Goal: Navigation & Orientation: Find specific page/section

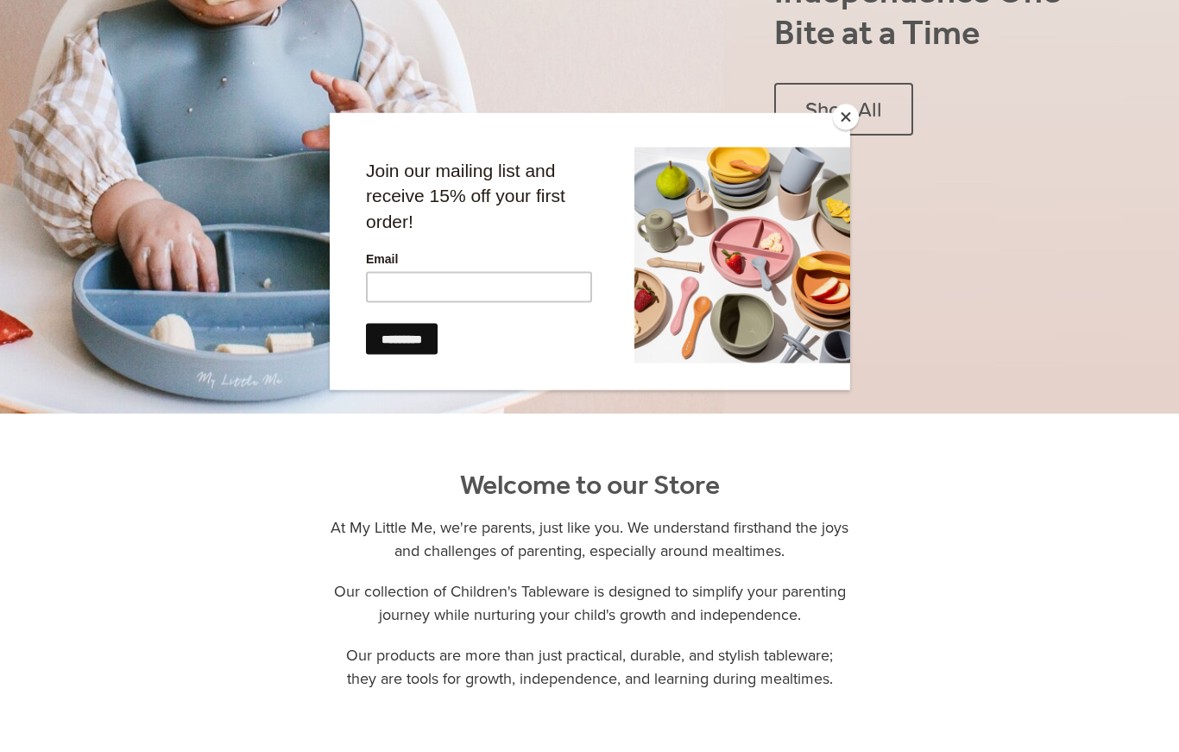
scroll to position [503, 0]
click at [846, 130] on button "Close" at bounding box center [846, 117] width 26 height 26
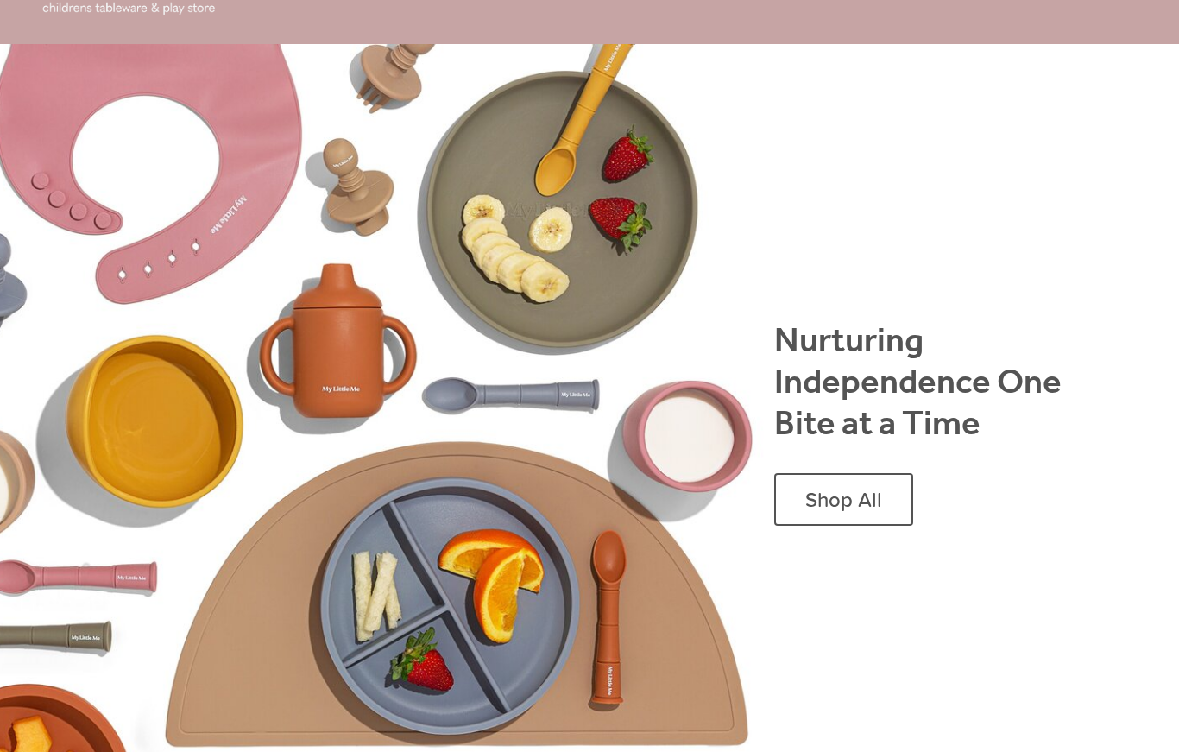
scroll to position [0, 0]
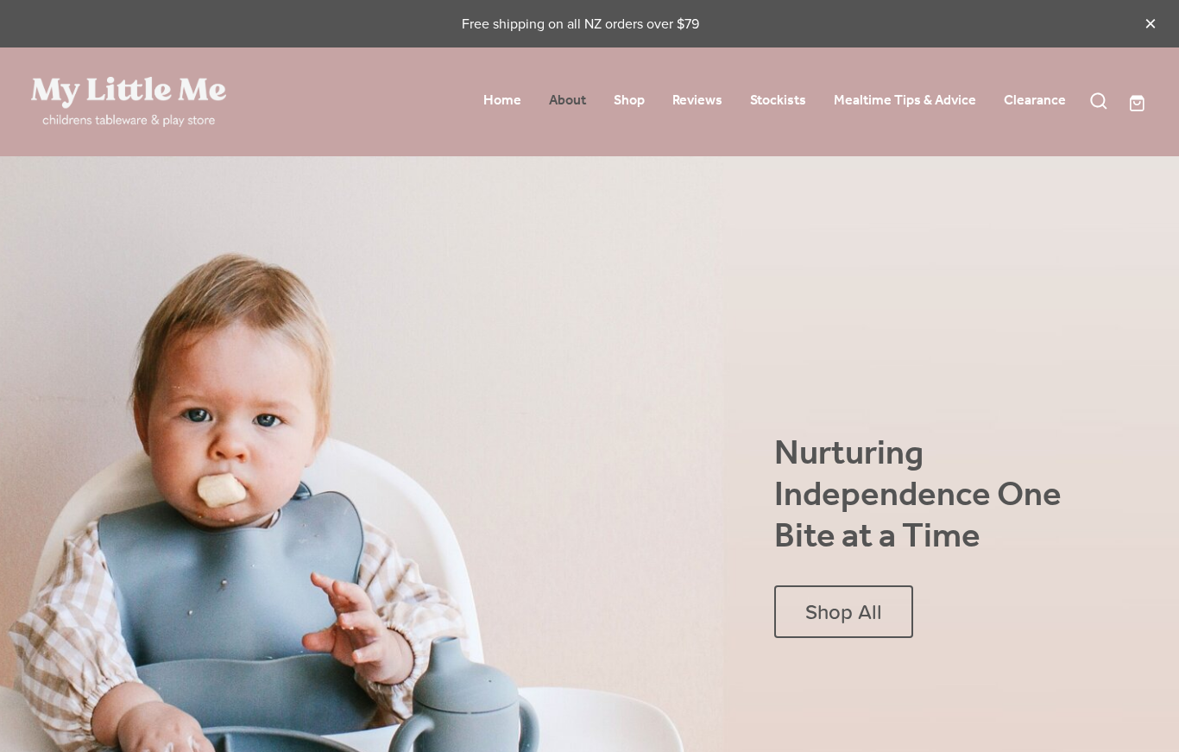
click at [572, 112] on link "About" at bounding box center [567, 100] width 37 height 27
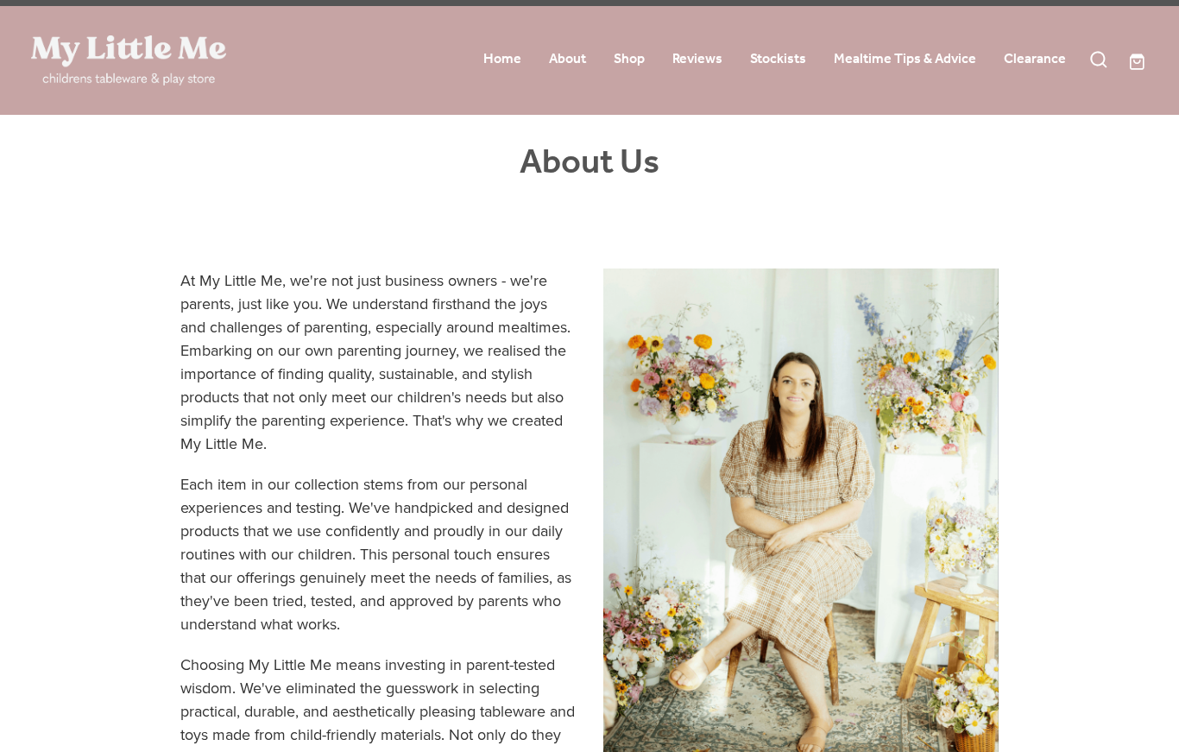
scroll to position [32, 0]
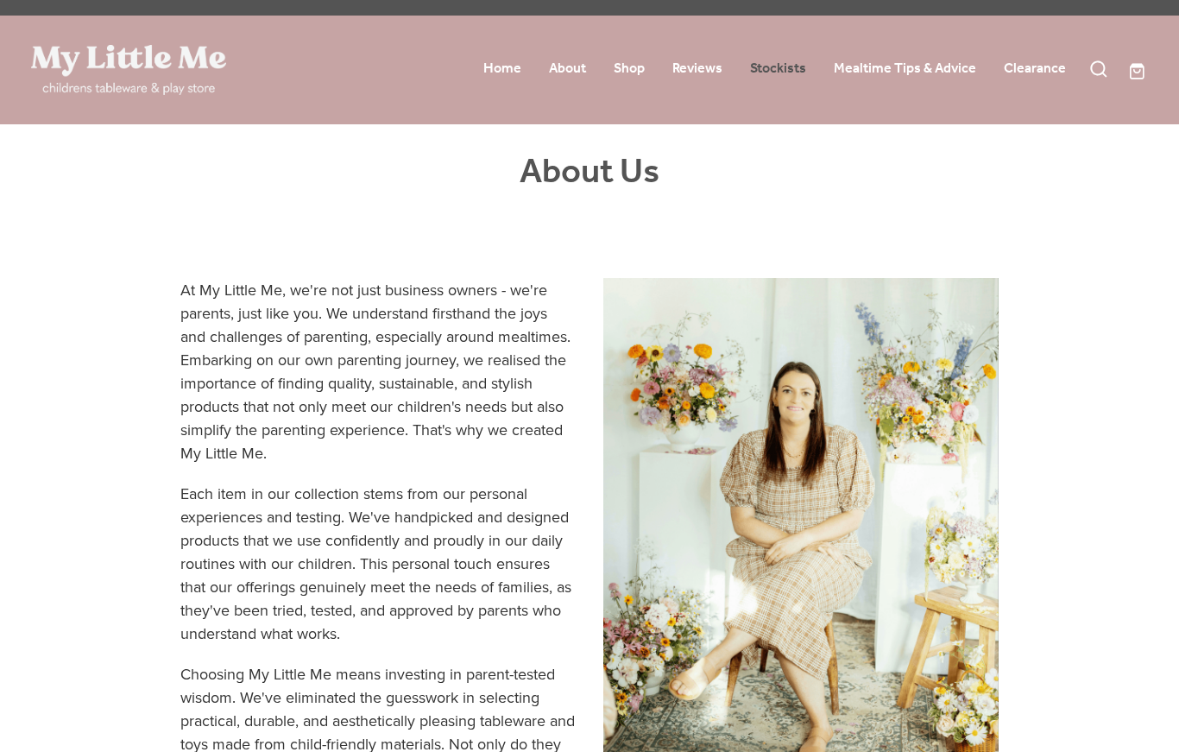
click at [773, 78] on link "Stockists" at bounding box center [778, 68] width 56 height 27
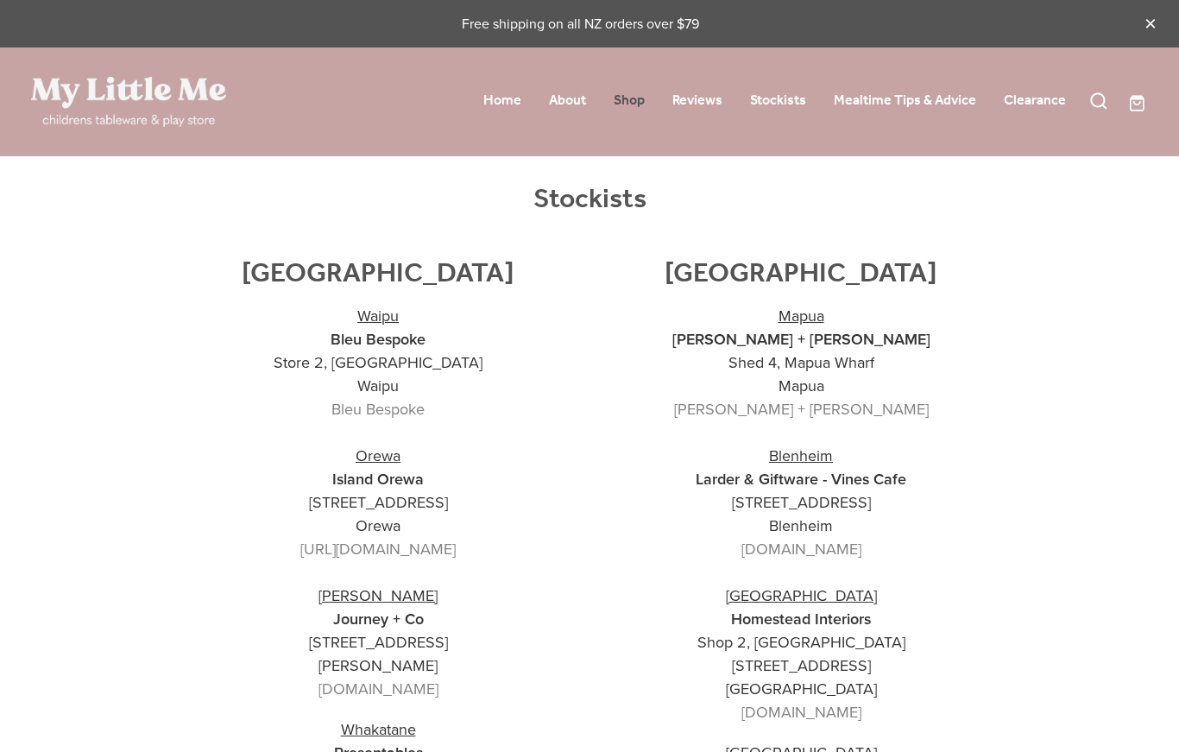
click at [634, 114] on link "Shop" at bounding box center [629, 100] width 31 height 27
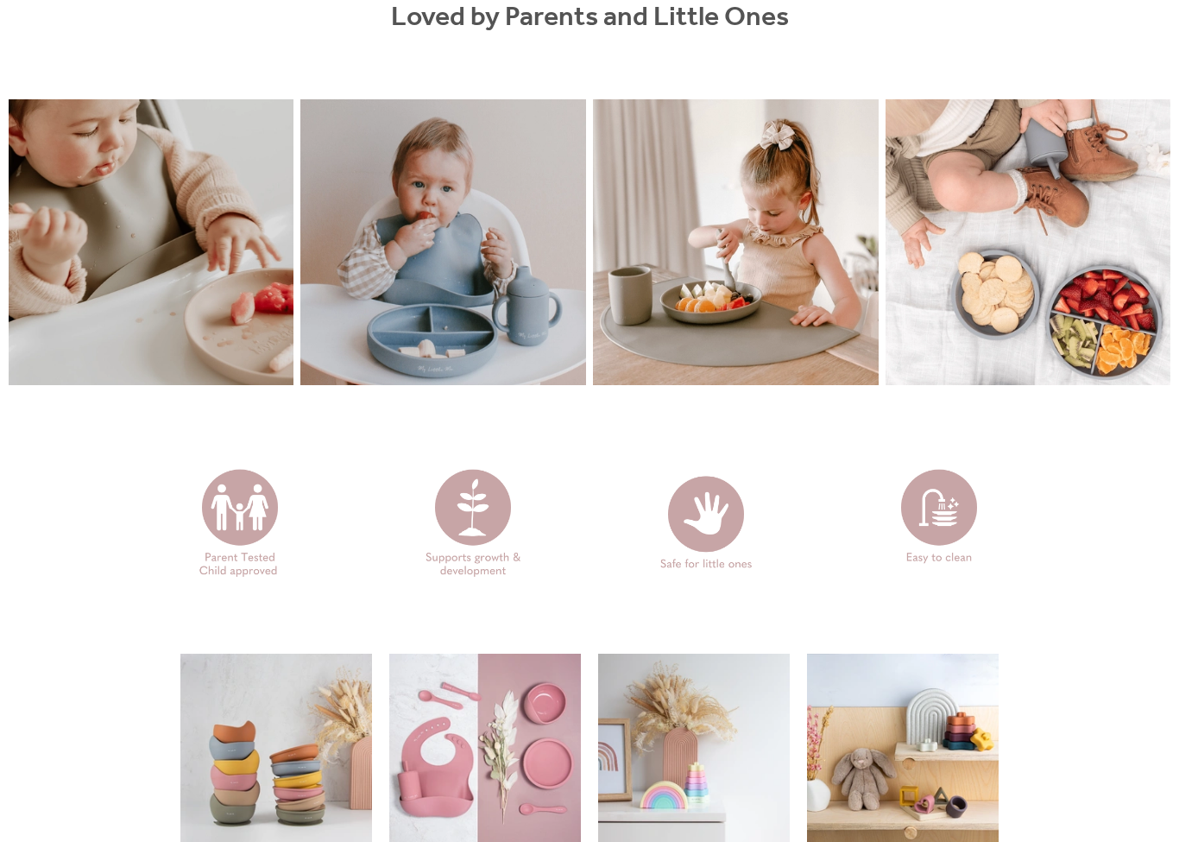
scroll to position [2464, 0]
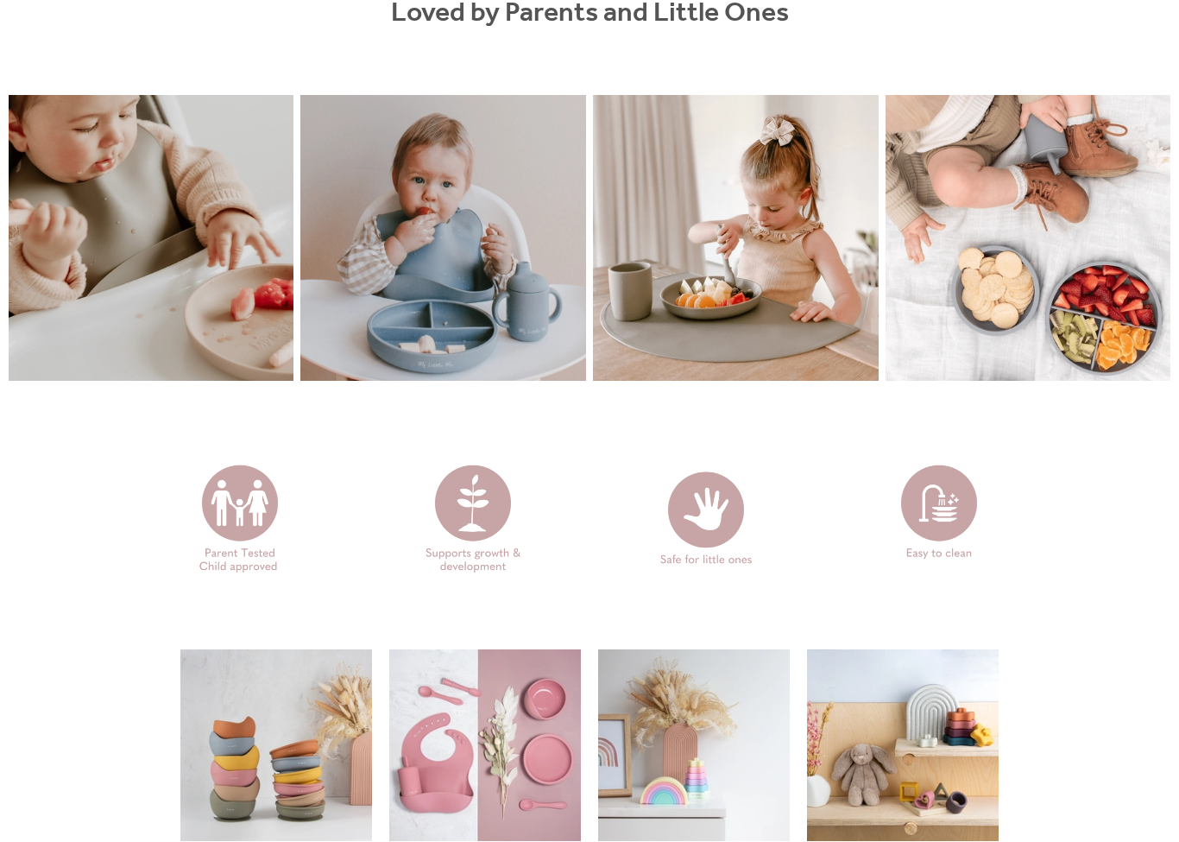
click at [497, 336] on link at bounding box center [443, 239] width 286 height 286
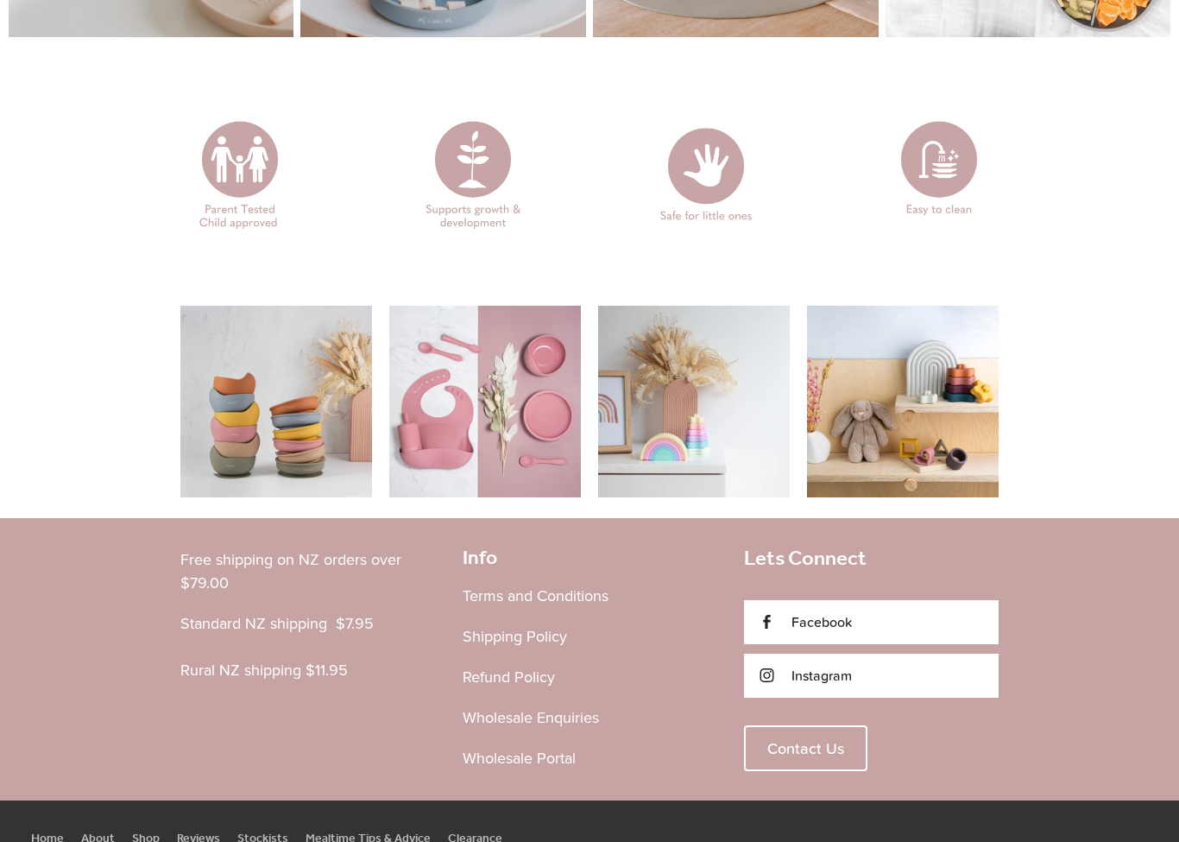
scroll to position [2813, 0]
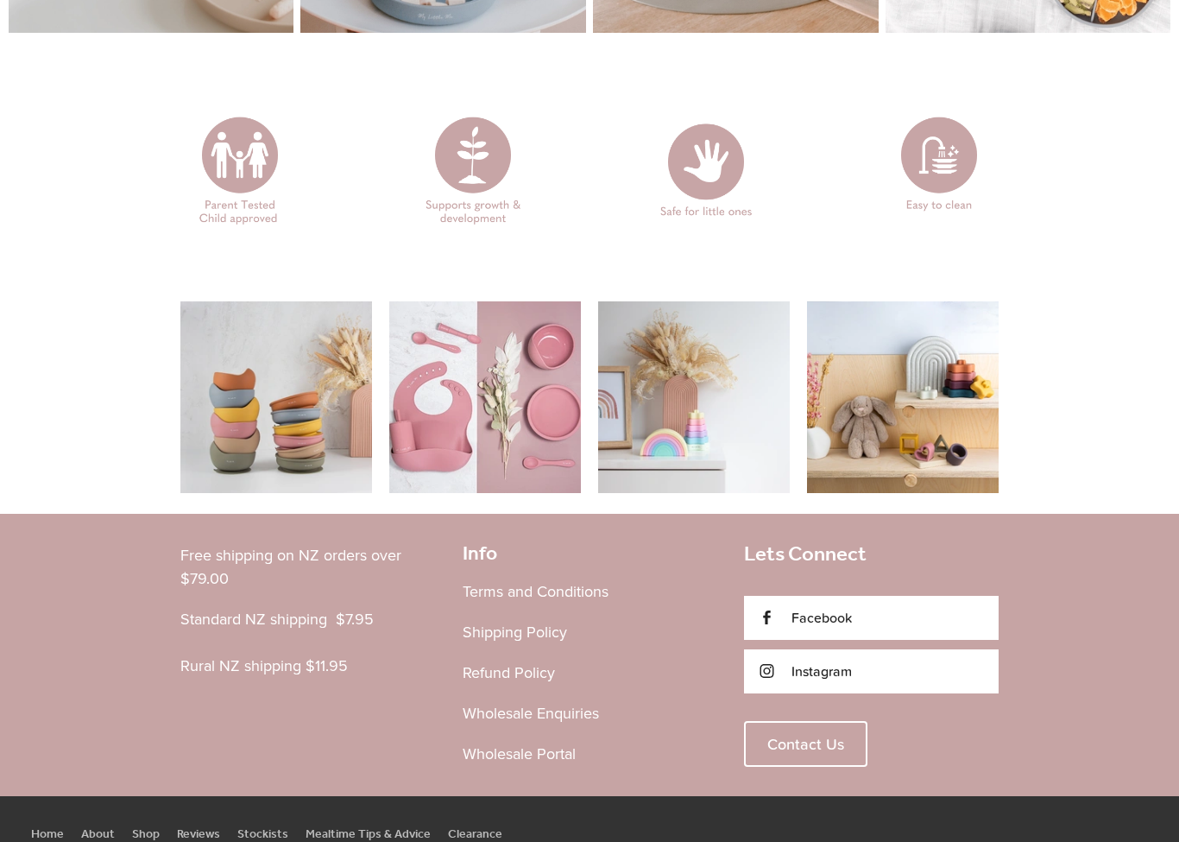
click at [496, 393] on link at bounding box center [485, 397] width 192 height 192
click at [496, 387] on link at bounding box center [485, 397] width 192 height 192
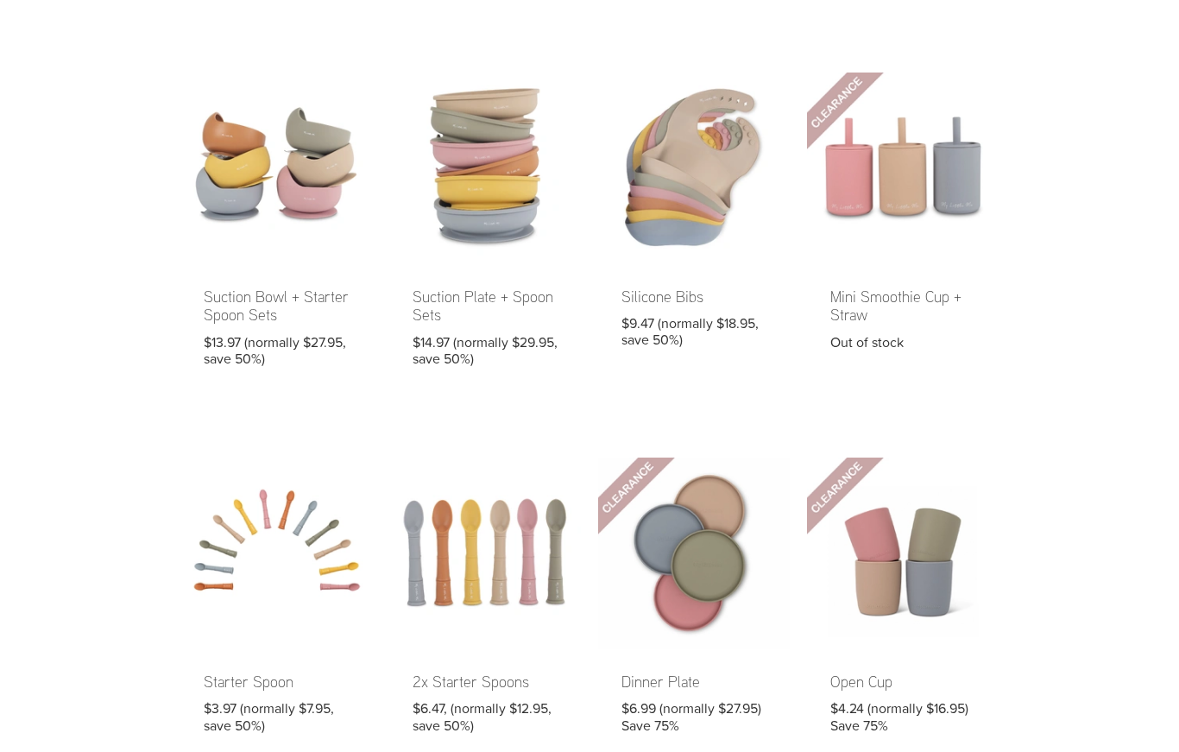
scroll to position [0, 0]
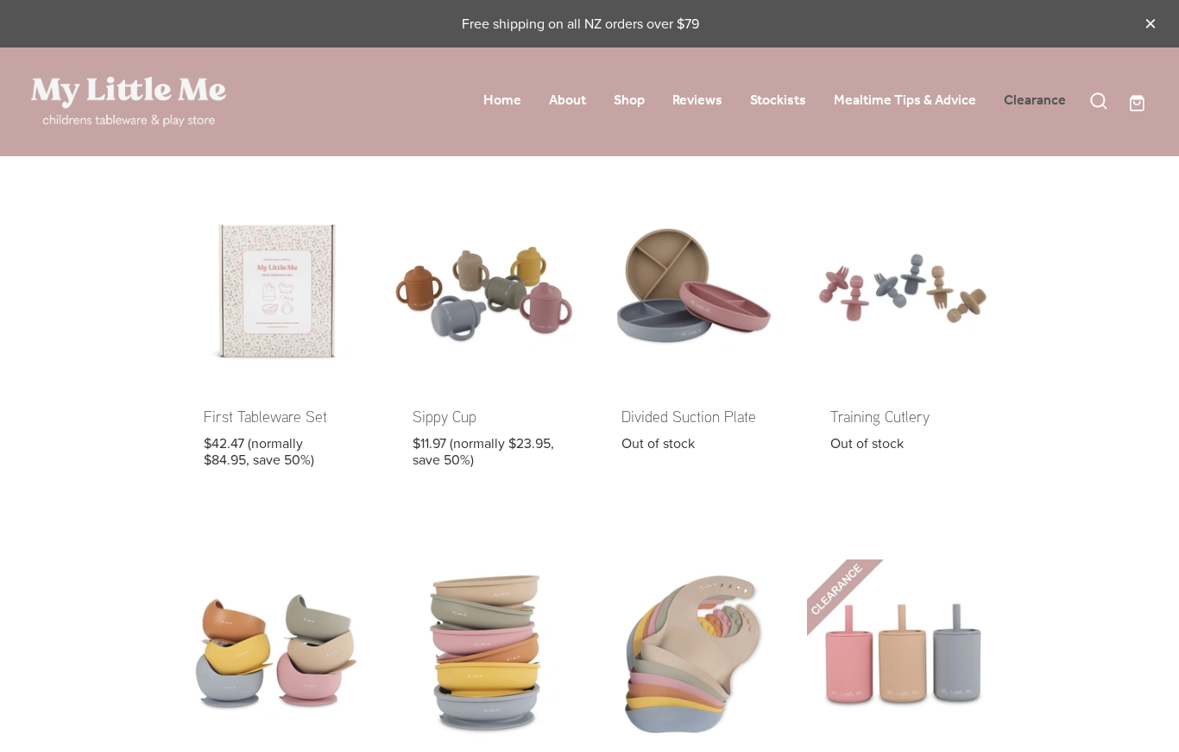
click at [1052, 100] on link "Clearance" at bounding box center [1035, 100] width 62 height 27
